Goal: Navigation & Orientation: Find specific page/section

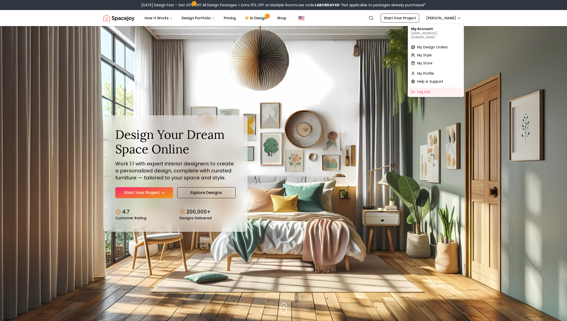
click at [431, 33] on p "[EMAIL_ADDRESS][DOMAIN_NAME]" at bounding box center [436, 35] width 50 height 8
click at [421, 71] on span "My Profile" at bounding box center [425, 73] width 17 height 5
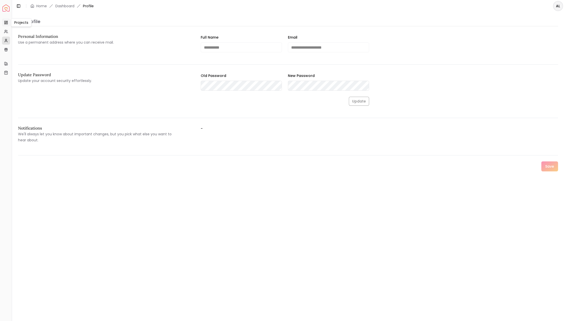
click at [5, 23] on icon at bounding box center [6, 23] width 4 height 4
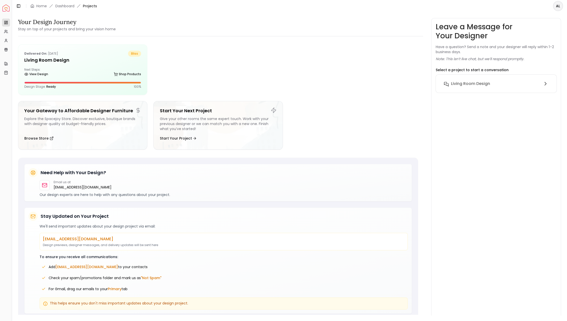
click at [6, 9] on img "Spacejoy" at bounding box center [6, 8] width 7 height 7
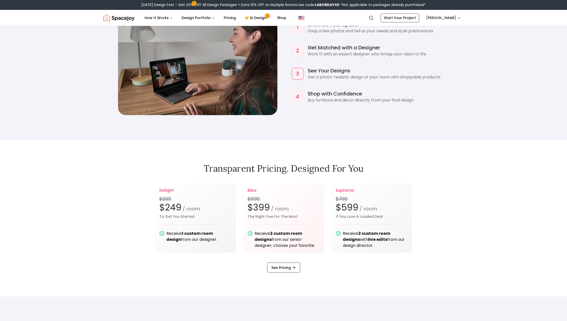
scroll to position [652, 0]
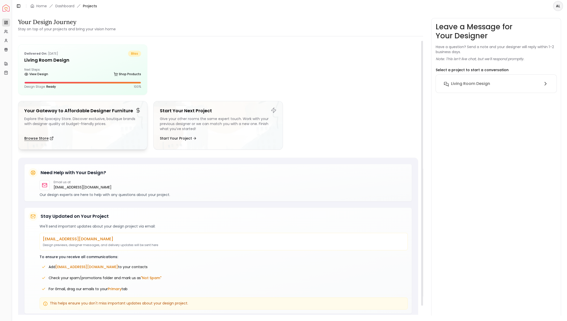
scroll to position [4, 0]
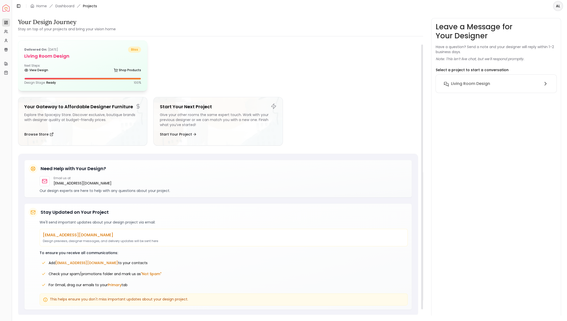
click at [58, 56] on h5 "Living Room design" at bounding box center [82, 56] width 117 height 7
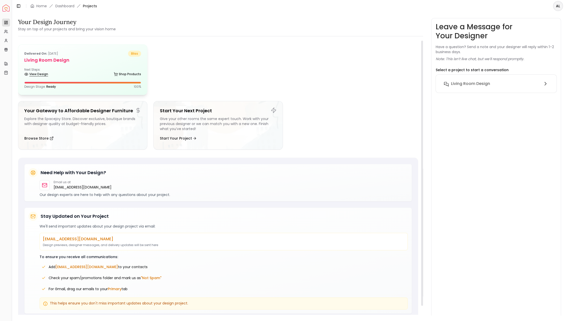
click at [43, 73] on link "View Design" at bounding box center [36, 74] width 24 height 7
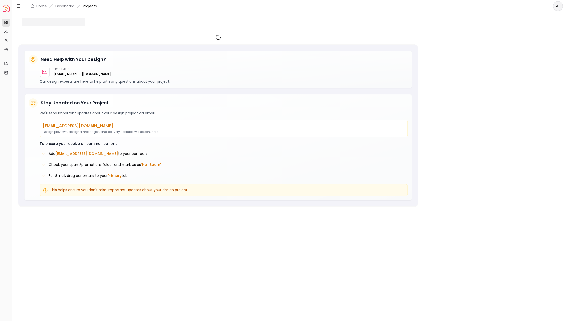
click at [93, 8] on span "Projects" at bounding box center [90, 6] width 14 height 5
click at [69, 6] on link "Dashboard" at bounding box center [64, 6] width 19 height 5
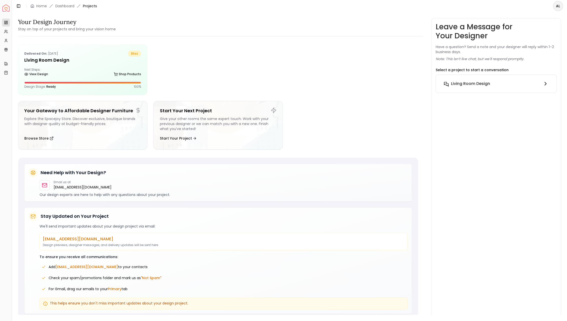
click at [481, 83] on h6 "Living Room design" at bounding box center [470, 84] width 39 height 6
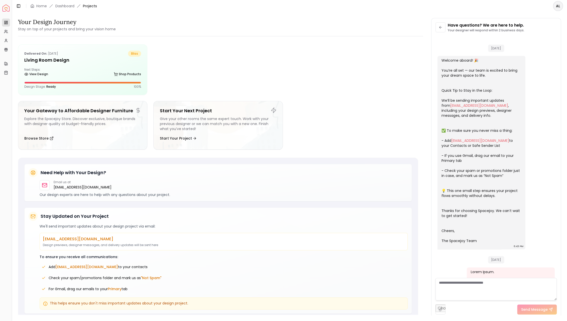
scroll to position [778, 0]
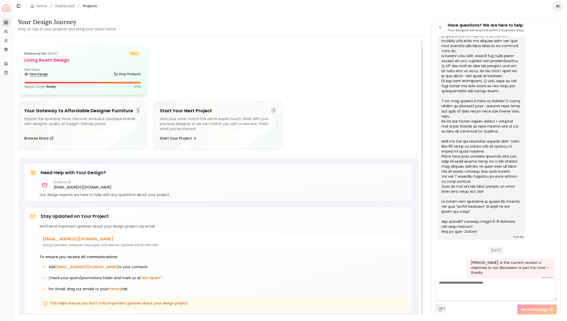
click at [38, 75] on link "View Design" at bounding box center [36, 74] width 24 height 7
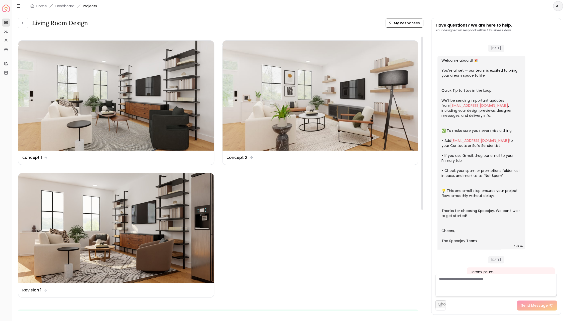
scroll to position [782, 0]
